Goal: Navigation & Orientation: Understand site structure

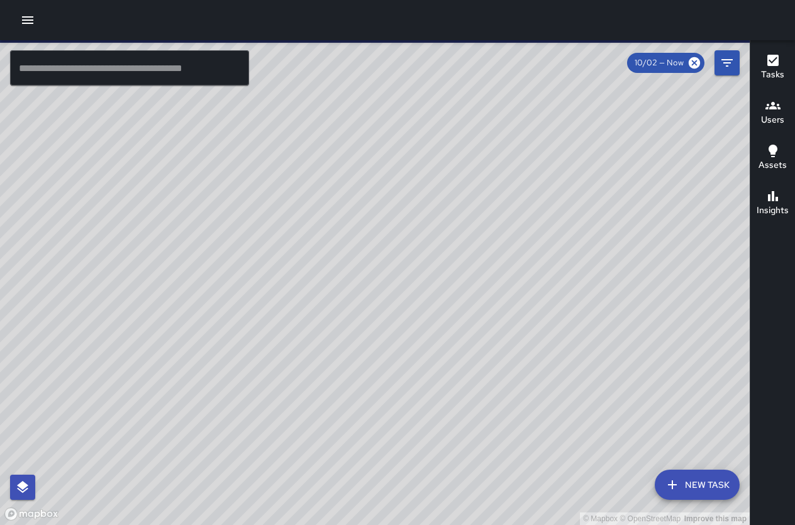
drag, startPoint x: 490, startPoint y: 363, endPoint x: 341, endPoint y: 216, distance: 209.0
click at [341, 216] on div "© Mapbox © OpenStreetMap Improve this map" at bounding box center [375, 282] width 750 height 485
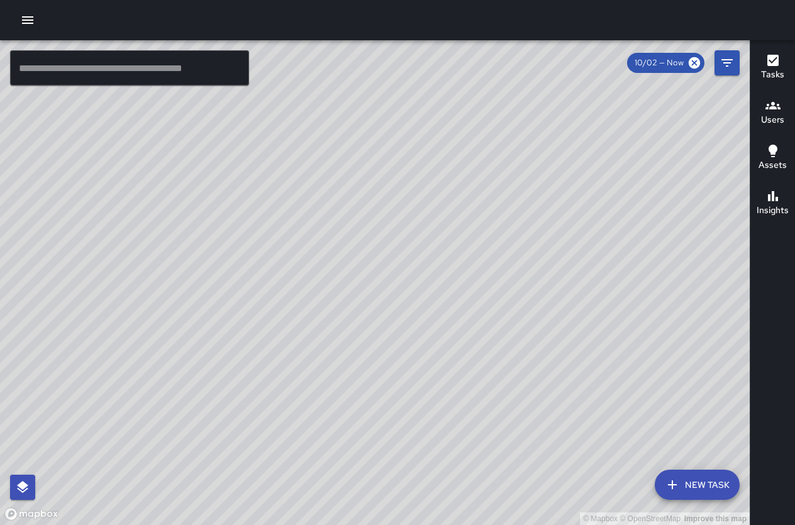
drag, startPoint x: 397, startPoint y: 186, endPoint x: 500, endPoint y: 331, distance: 178.2
click at [500, 331] on div "© Mapbox © OpenStreetMap Improve this map" at bounding box center [375, 282] width 750 height 485
drag, startPoint x: 463, startPoint y: 225, endPoint x: 488, endPoint y: 289, distance: 68.3
click at [488, 289] on div "© Mapbox © OpenStreetMap Improve this map" at bounding box center [375, 282] width 750 height 485
drag, startPoint x: 504, startPoint y: 343, endPoint x: 474, endPoint y: 269, distance: 79.9
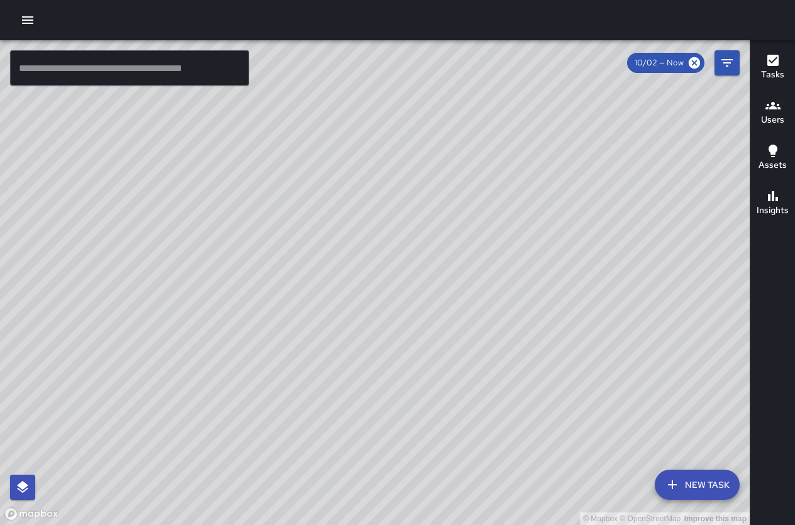
click at [474, 269] on div "© Mapbox © OpenStreetMap Improve this map" at bounding box center [375, 282] width 750 height 485
drag, startPoint x: 321, startPoint y: 218, endPoint x: 425, endPoint y: 339, distance: 159.6
click at [425, 339] on div "© Mapbox © OpenStreetMap Improve this map" at bounding box center [375, 282] width 750 height 485
drag, startPoint x: 657, startPoint y: 382, endPoint x: 401, endPoint y: 142, distance: 351.9
click at [387, 122] on div "© Mapbox © OpenStreetMap Improve this map" at bounding box center [375, 282] width 750 height 485
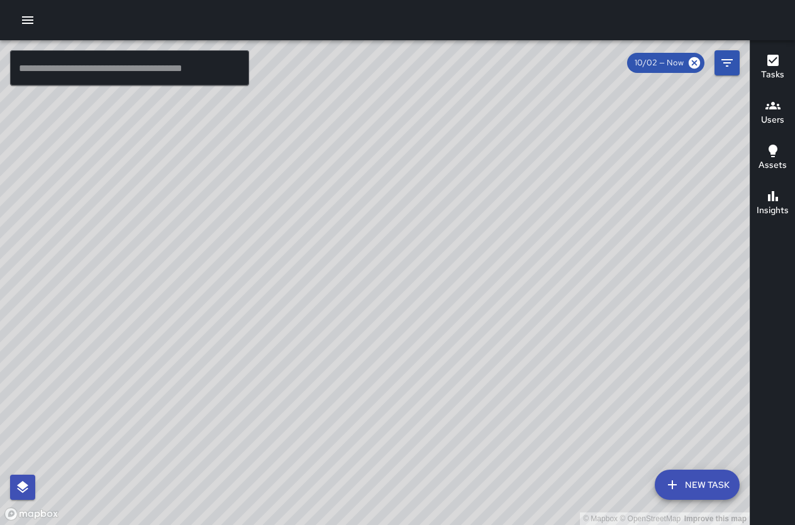
drag, startPoint x: 508, startPoint y: 201, endPoint x: 502, endPoint y: 206, distance: 7.6
click at [504, 205] on div "© Mapbox © OpenStreetMap Improve this map" at bounding box center [375, 282] width 750 height 485
drag, startPoint x: 313, startPoint y: 103, endPoint x: 284, endPoint y: 84, distance: 33.7
click at [284, 84] on div "© Mapbox © OpenStreetMap Improve this map" at bounding box center [375, 282] width 750 height 485
drag, startPoint x: 475, startPoint y: 187, endPoint x: 488, endPoint y: 259, distance: 73.4
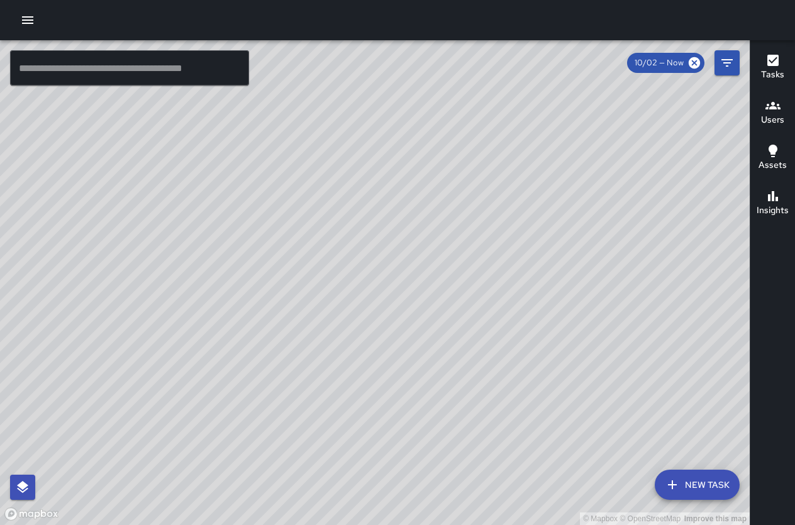
click at [488, 259] on div "© Mapbox © OpenStreetMap Improve this map" at bounding box center [375, 282] width 750 height 485
drag, startPoint x: 375, startPoint y: 111, endPoint x: 422, endPoint y: 253, distance: 150.4
click at [419, 254] on div "© Mapbox © OpenStreetMap Improve this map" at bounding box center [375, 282] width 750 height 485
drag, startPoint x: 445, startPoint y: 165, endPoint x: 452, endPoint y: 201, distance: 36.4
click at [452, 210] on div "© Mapbox © OpenStreetMap Improve this map" at bounding box center [375, 282] width 750 height 485
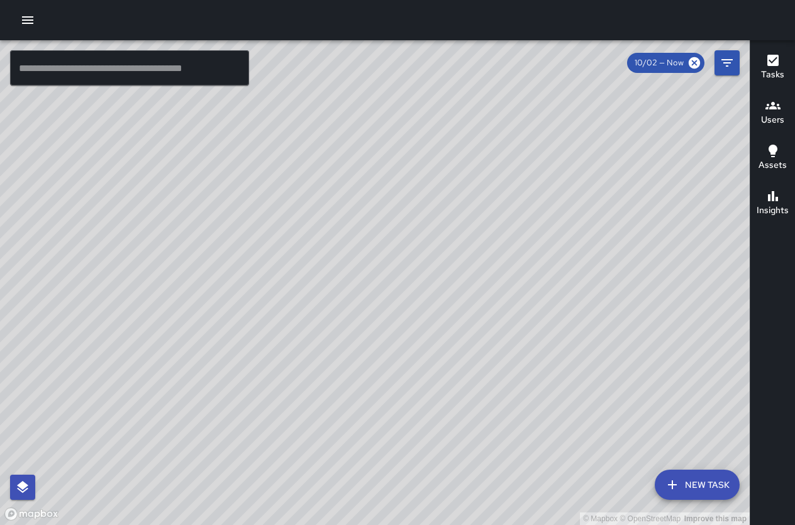
drag, startPoint x: 536, startPoint y: 335, endPoint x: 523, endPoint y: 337, distance: 13.4
click at [518, 379] on div "© Mapbox © OpenStreetMap Improve this map" at bounding box center [375, 282] width 750 height 485
drag, startPoint x: 608, startPoint y: 287, endPoint x: 577, endPoint y: 298, distance: 32.8
click at [577, 298] on div "© Mapbox © OpenStreetMap Improve this map" at bounding box center [375, 282] width 750 height 485
drag, startPoint x: 597, startPoint y: 302, endPoint x: 535, endPoint y: 284, distance: 64.1
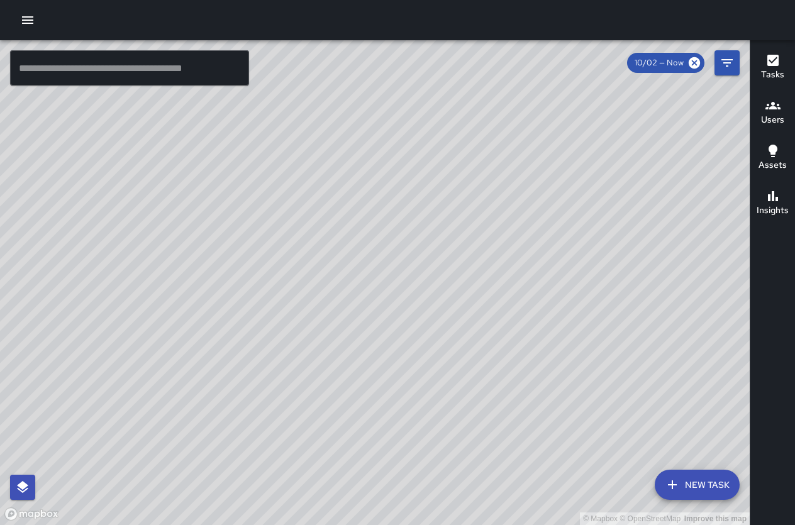
click at [533, 279] on div "© Mapbox © OpenStreetMap Improve this map" at bounding box center [375, 282] width 750 height 485
drag, startPoint x: 604, startPoint y: 317, endPoint x: 479, endPoint y: 291, distance: 127.3
click at [480, 291] on div "© Mapbox © OpenStreetMap Improve this map" at bounding box center [375, 282] width 750 height 485
drag, startPoint x: 516, startPoint y: 342, endPoint x: 423, endPoint y: 216, distance: 156.8
click at [420, 192] on div "© Mapbox © OpenStreetMap Improve this map" at bounding box center [375, 282] width 750 height 485
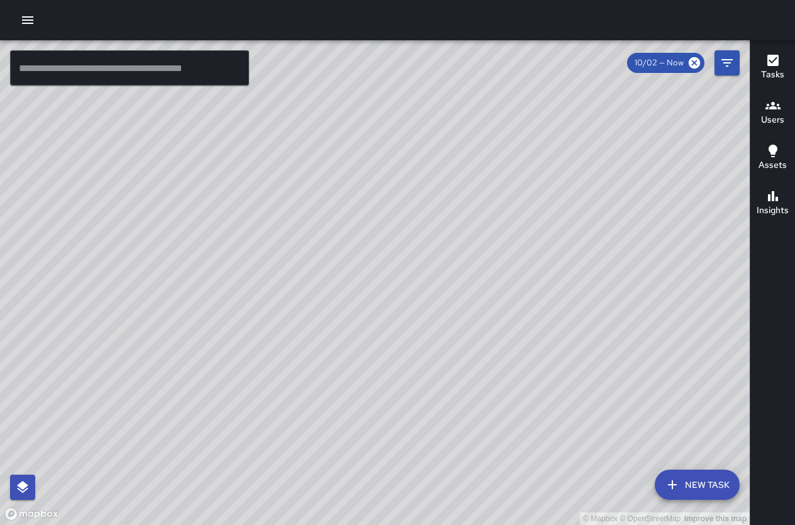
drag, startPoint x: 477, startPoint y: 287, endPoint x: 458, endPoint y: 262, distance: 31.3
click at [440, 229] on div "© Mapbox © OpenStreetMap Improve this map" at bounding box center [375, 282] width 750 height 485
